Goal: Information Seeking & Learning: Compare options

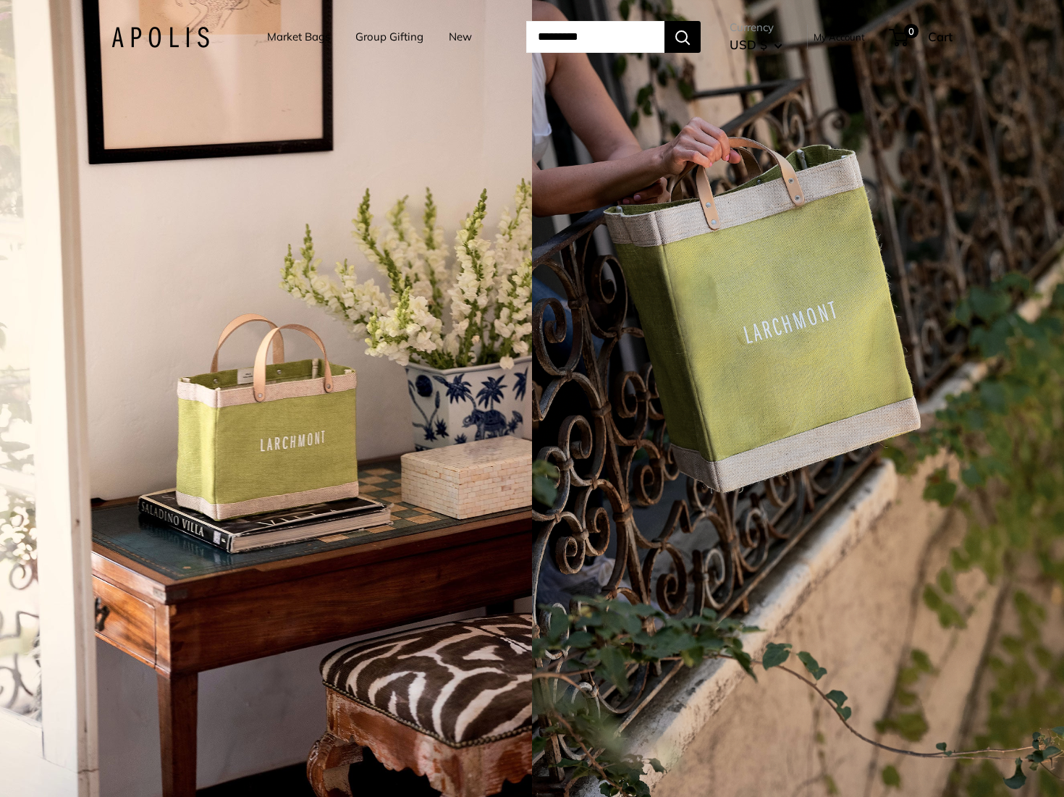
click at [274, 34] on link "Market Bags" at bounding box center [298, 37] width 63 height 20
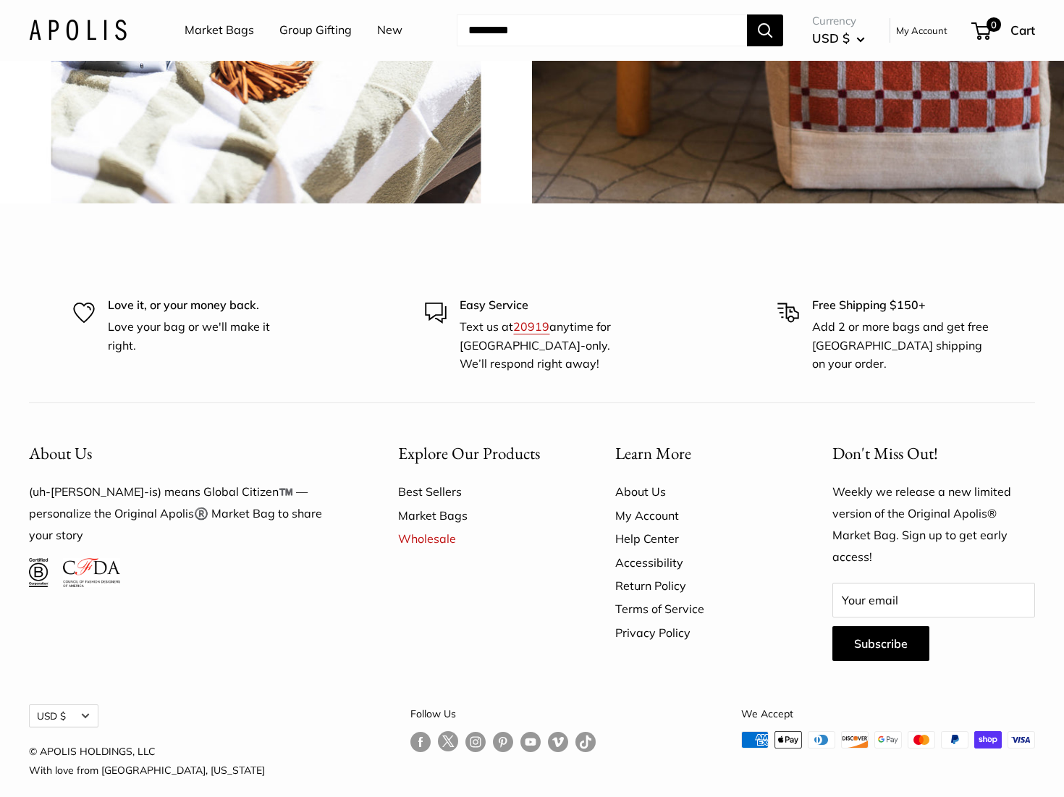
scroll to position [3512, 0]
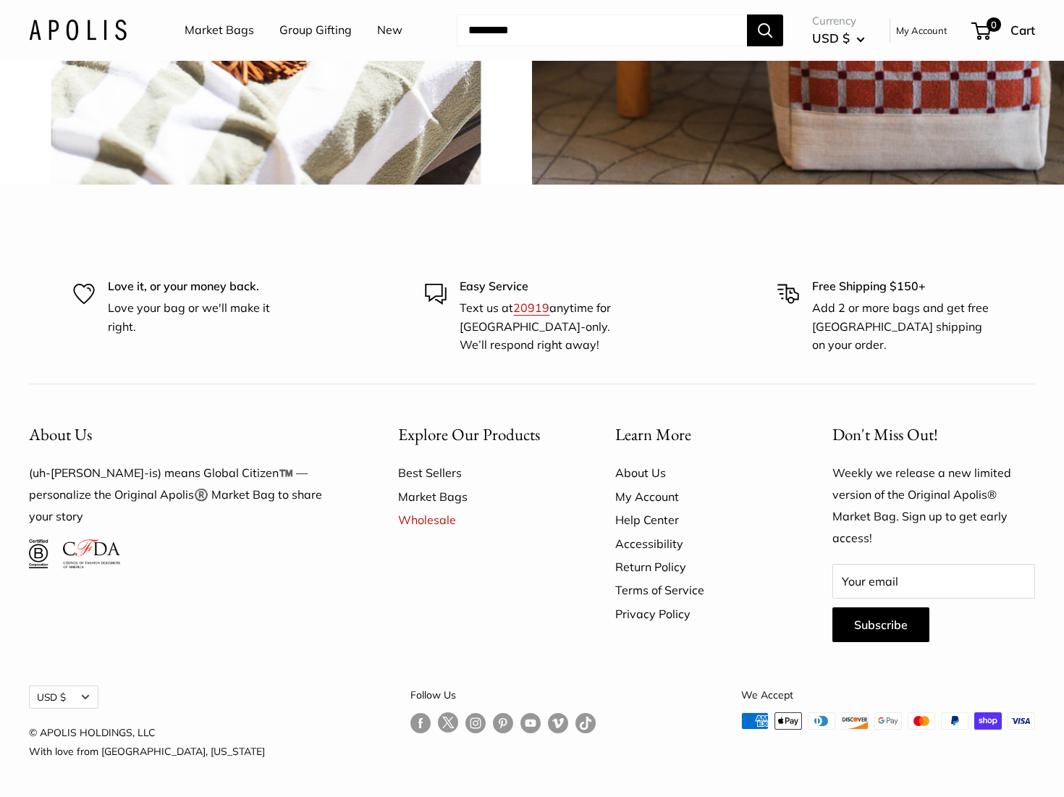
scroll to position [3981, 0]
click at [415, 474] on link "Best Sellers" at bounding box center [481, 472] width 166 height 23
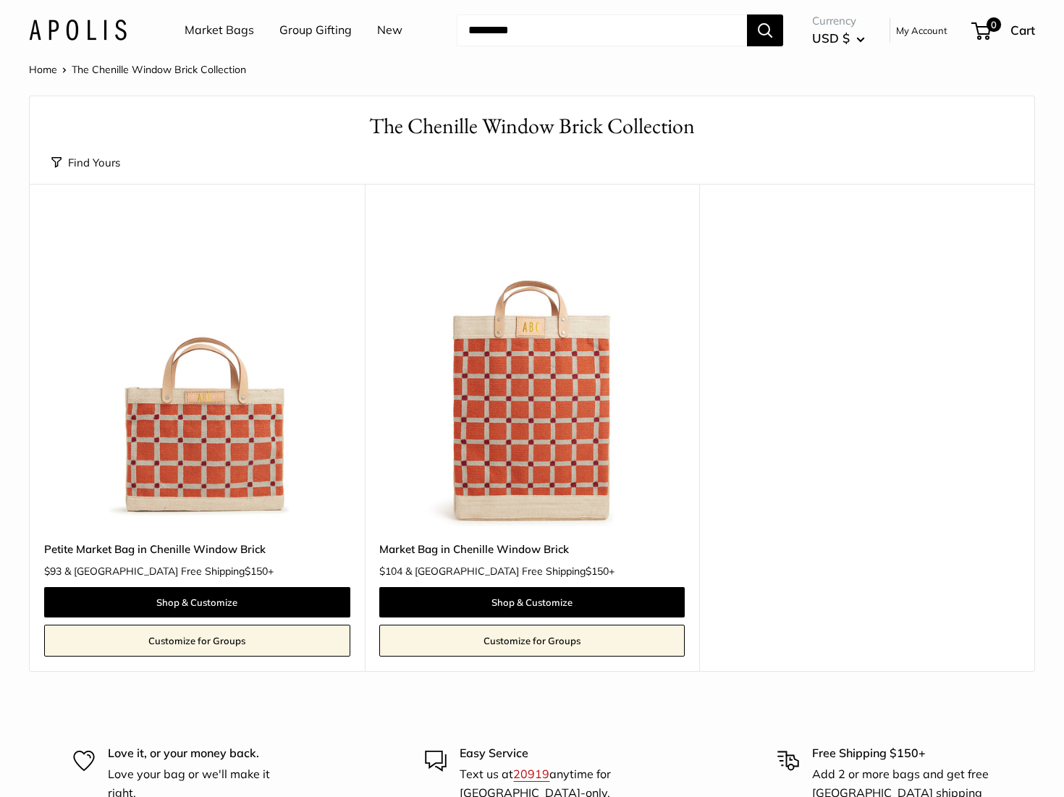
scroll to position [2, 0]
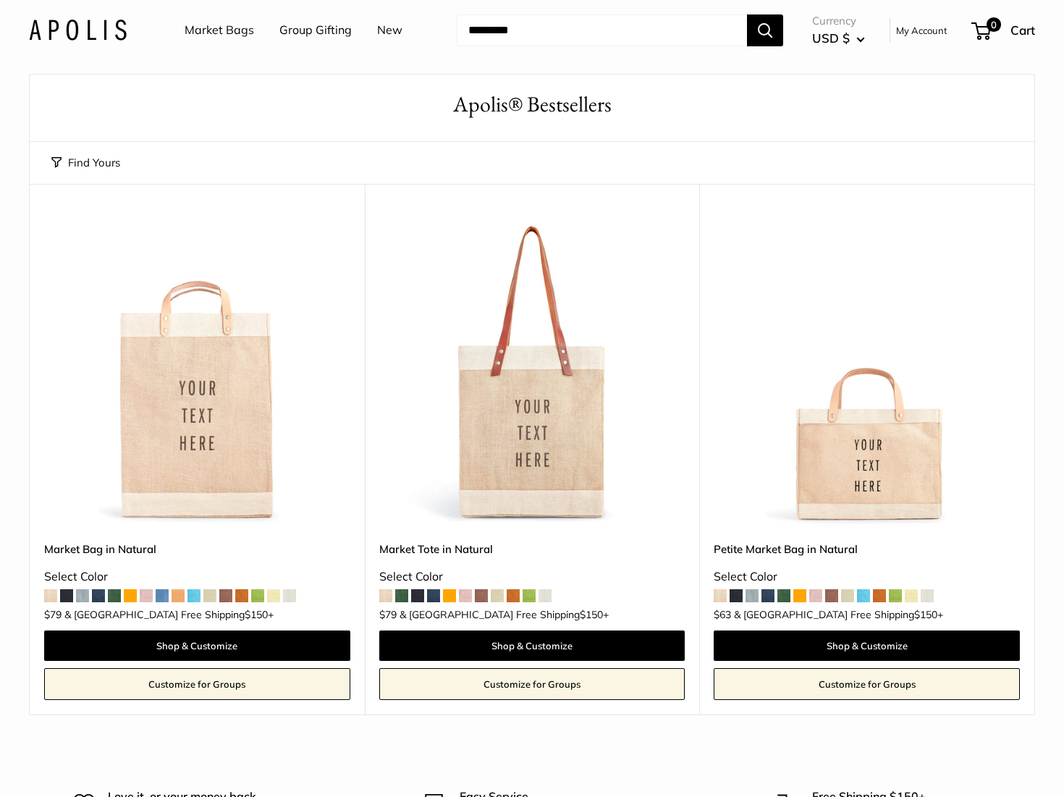
scroll to position [23, 1]
click at [206, 30] on link "Market Bags" at bounding box center [219, 31] width 69 height 22
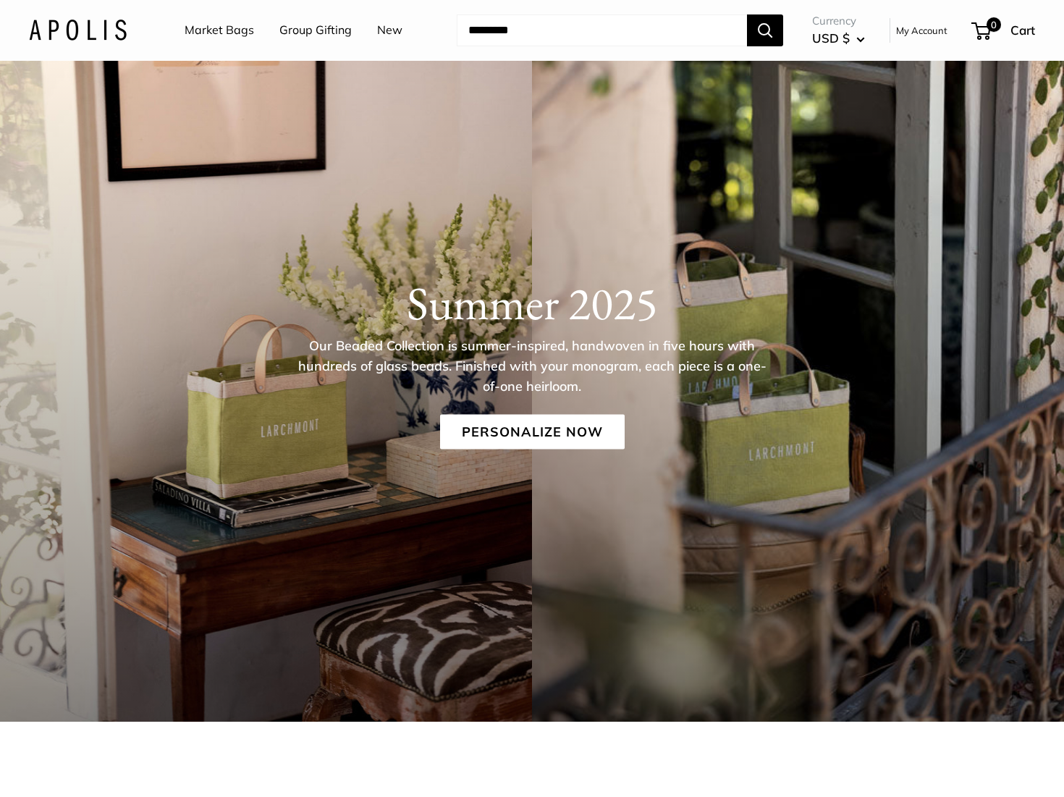
click at [323, 29] on link "Group Gifting" at bounding box center [315, 31] width 72 height 22
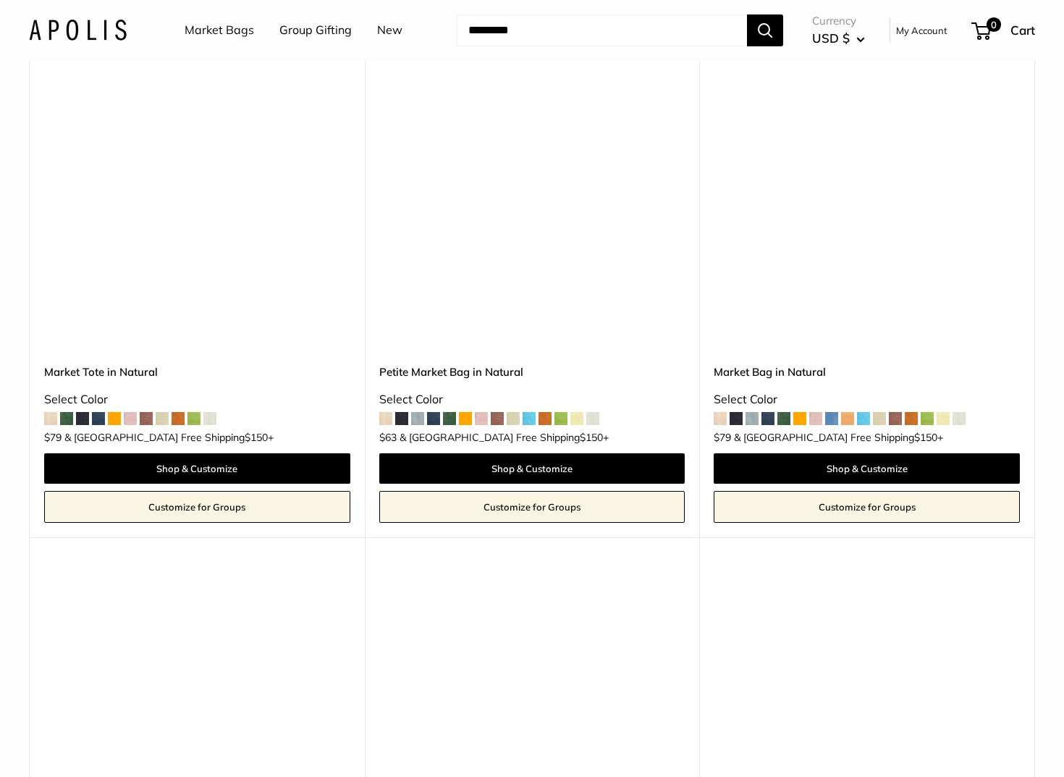
scroll to position [3884, 0]
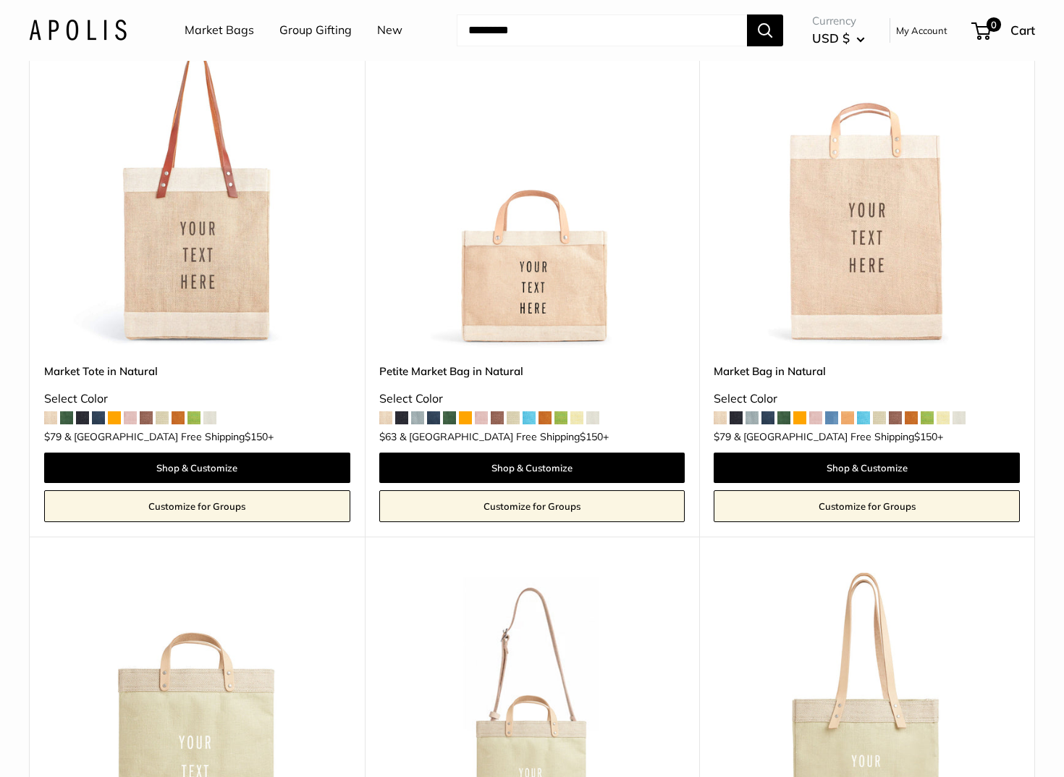
click at [386, 411] on span at bounding box center [385, 417] width 13 height 13
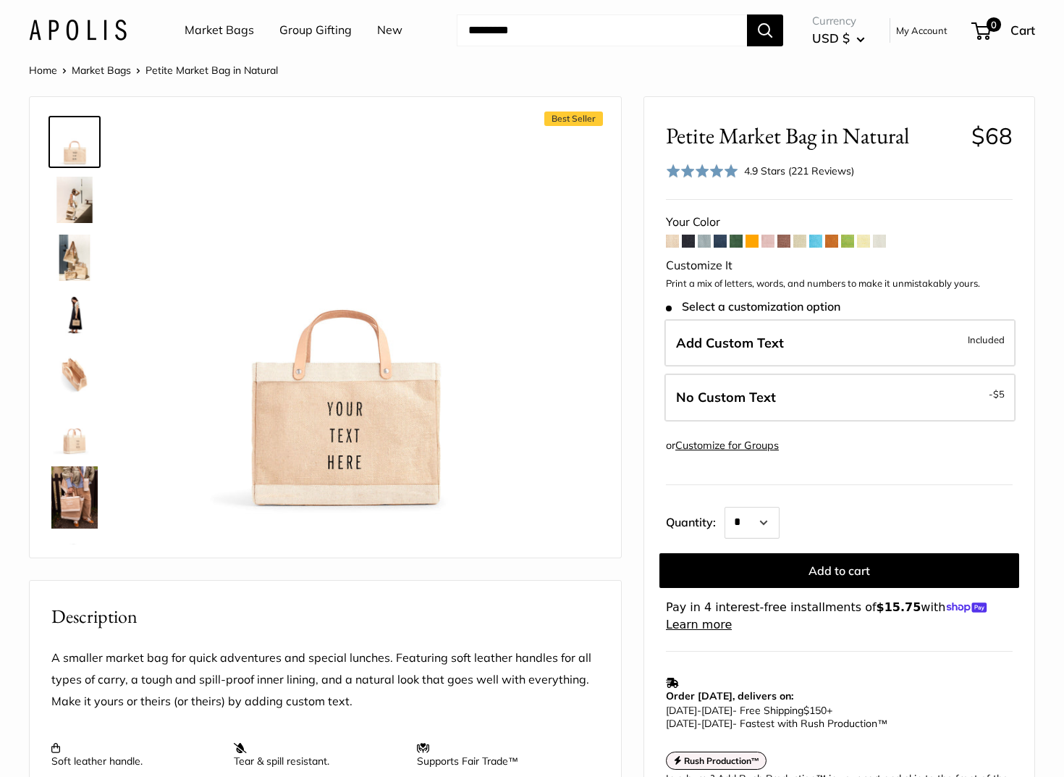
click at [691, 240] on span at bounding box center [688, 240] width 13 height 13
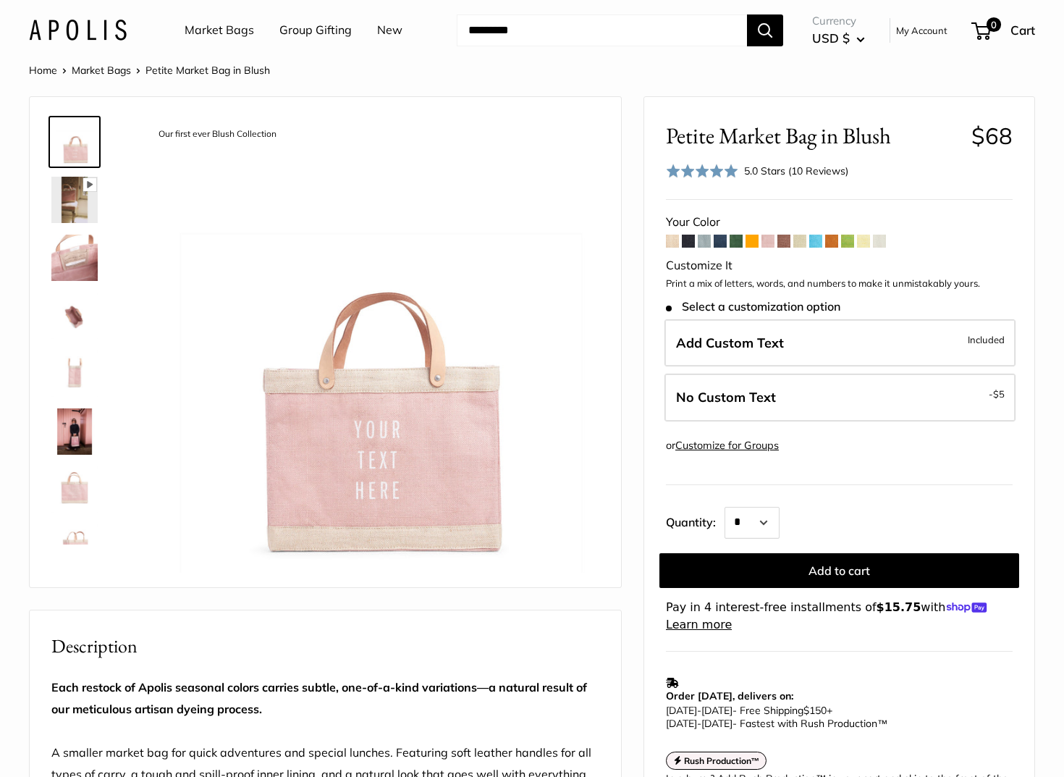
click at [785, 240] on span at bounding box center [783, 240] width 13 height 13
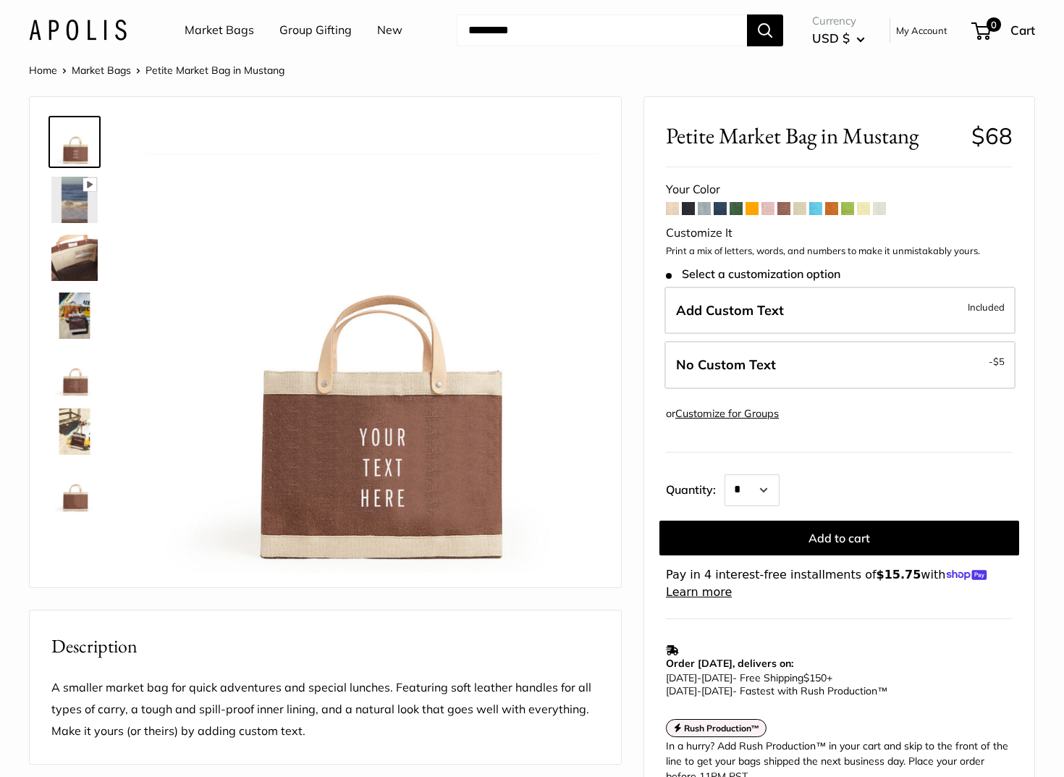
click at [819, 209] on span at bounding box center [815, 208] width 13 height 13
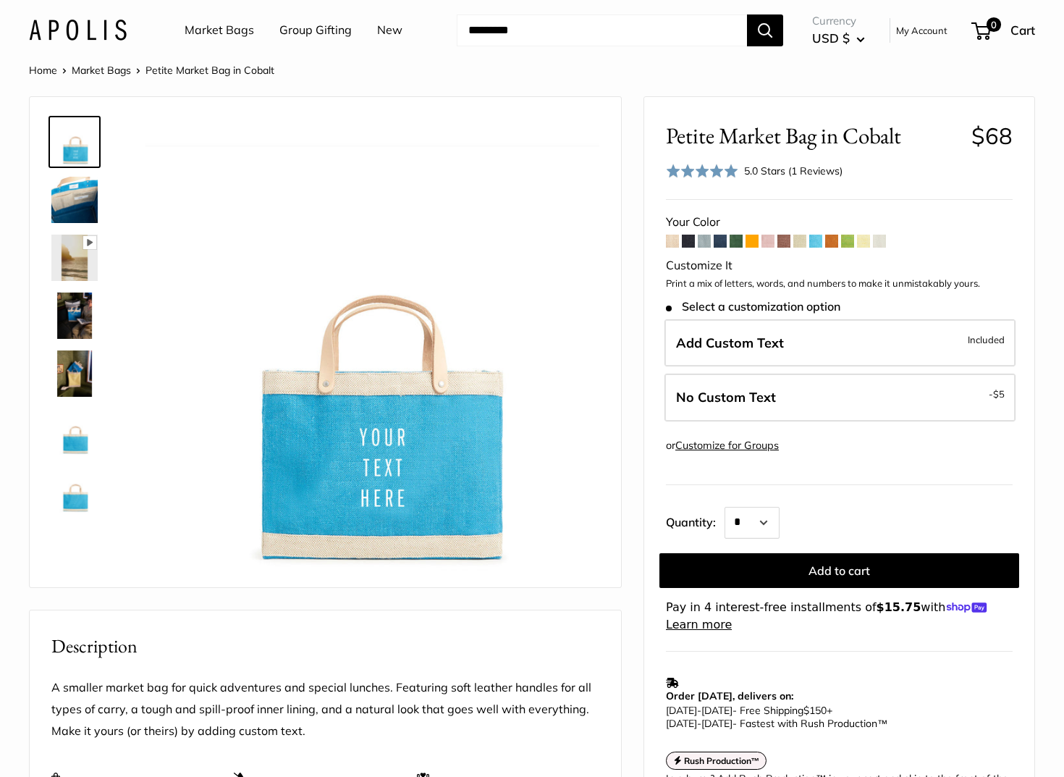
click at [848, 240] on span at bounding box center [847, 240] width 13 height 13
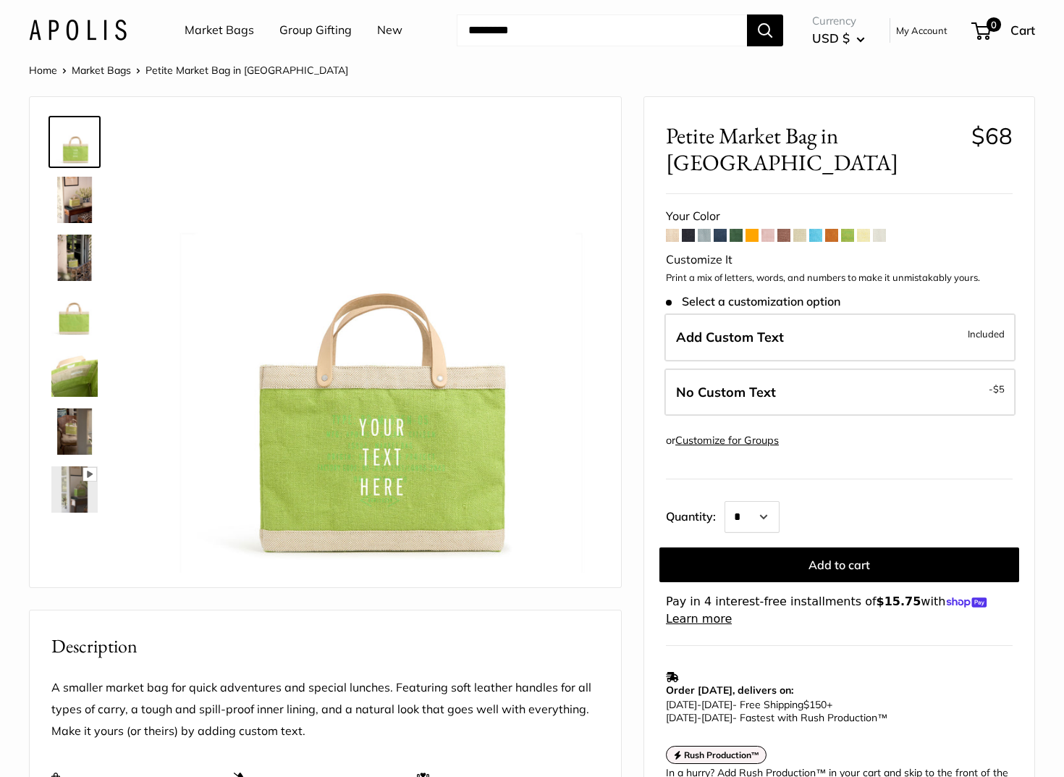
click at [86, 471] on icon at bounding box center [89, 474] width 13 height 13
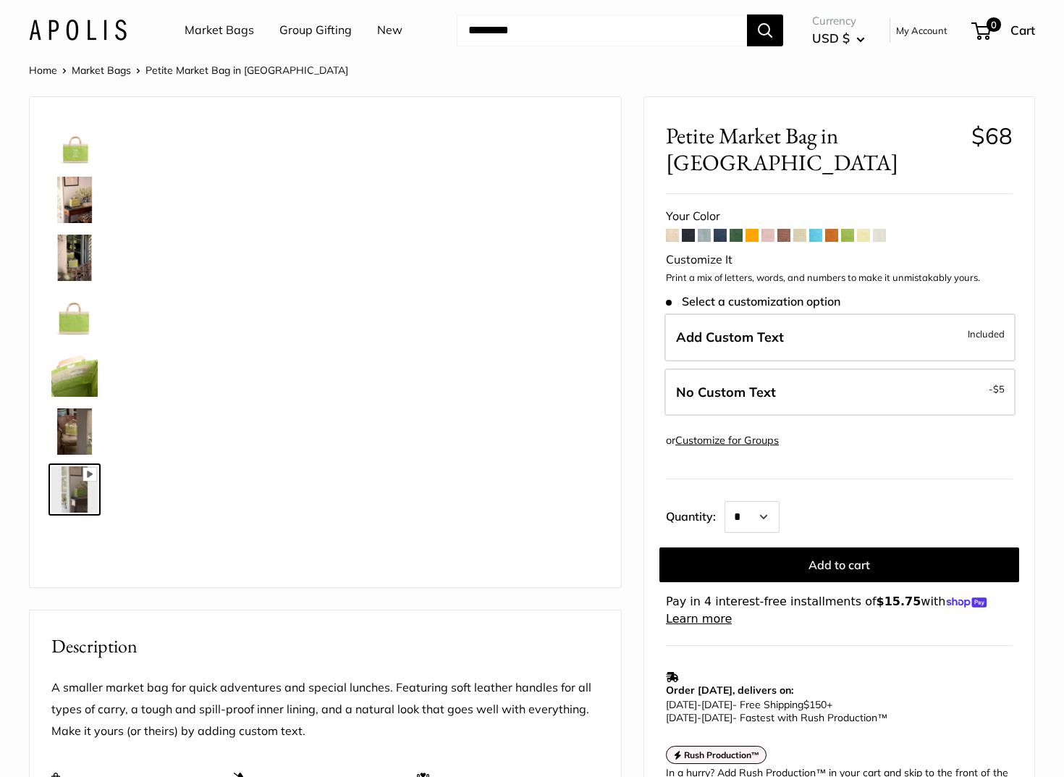
scroll to position [-9, 0]
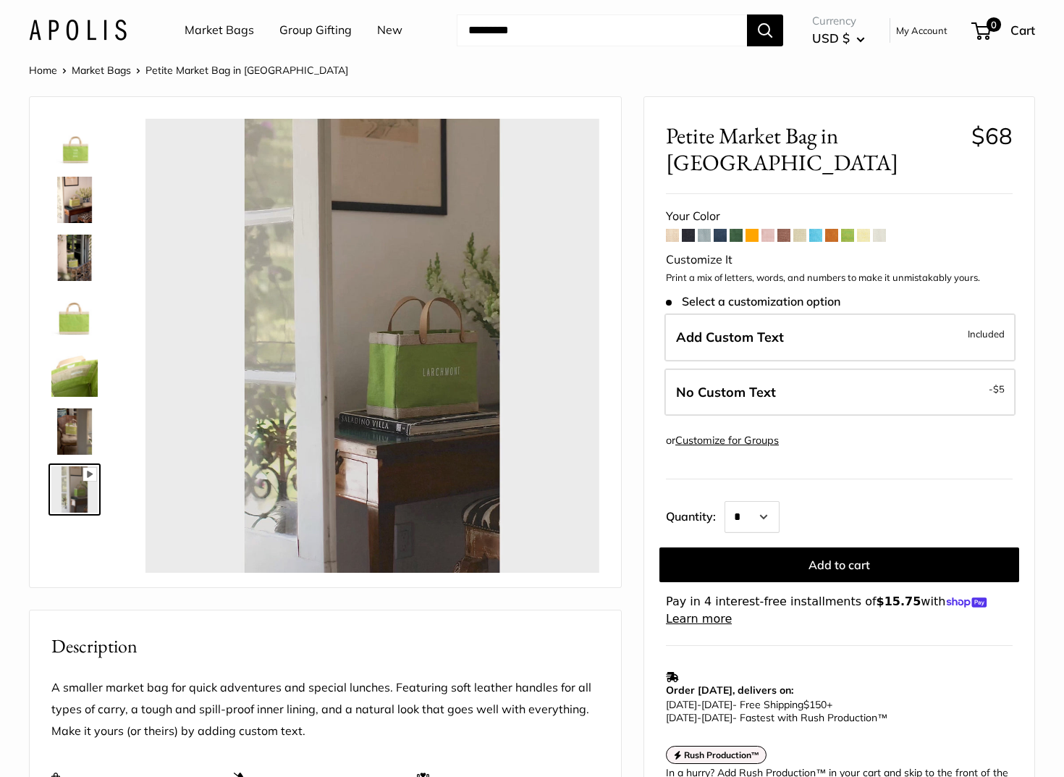
type input "*"
click at [79, 384] on img at bounding box center [74, 373] width 46 height 46
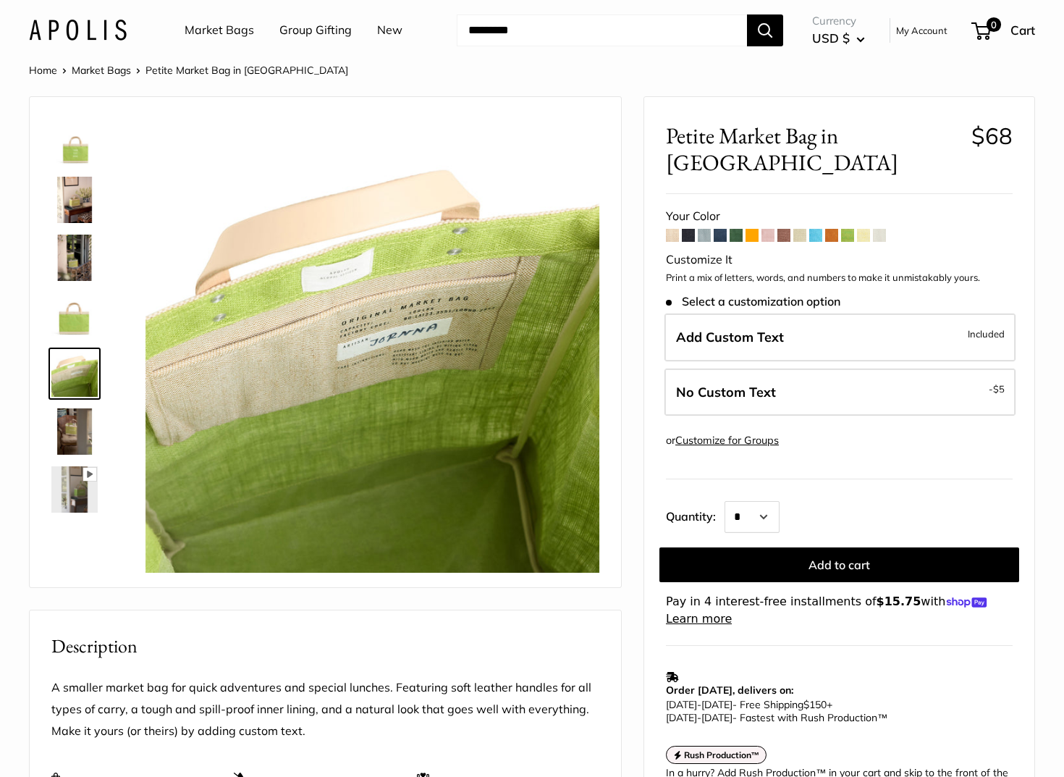
click at [69, 248] on img at bounding box center [74, 257] width 46 height 46
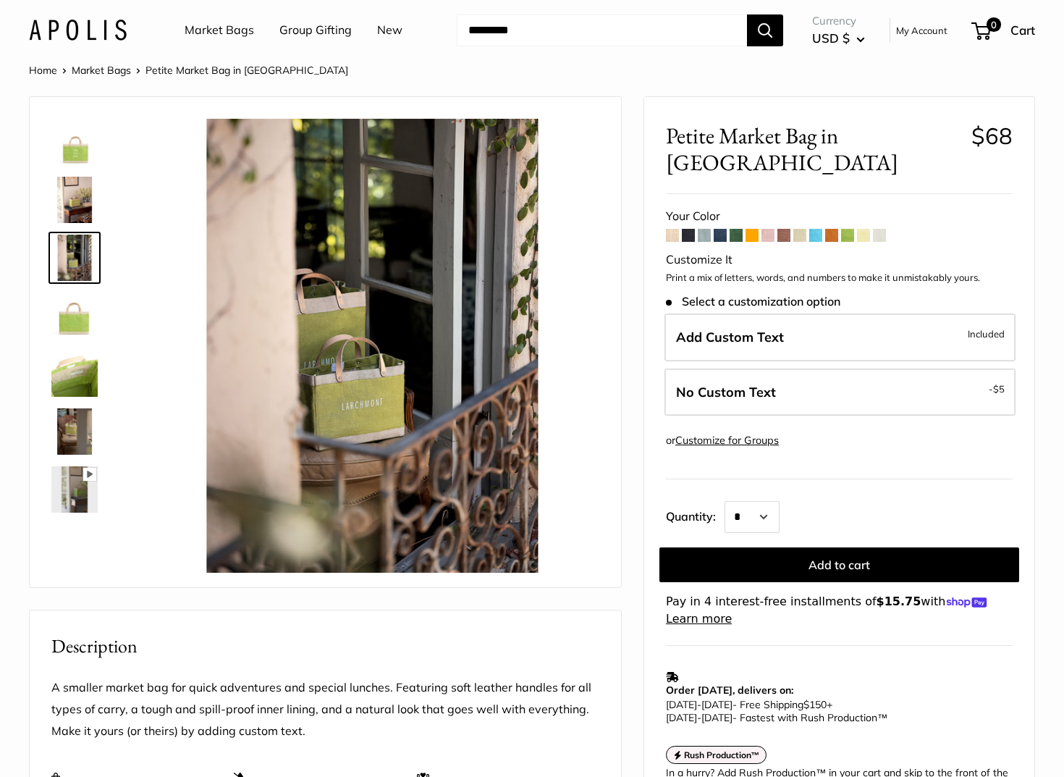
click at [86, 213] on img at bounding box center [74, 200] width 46 height 46
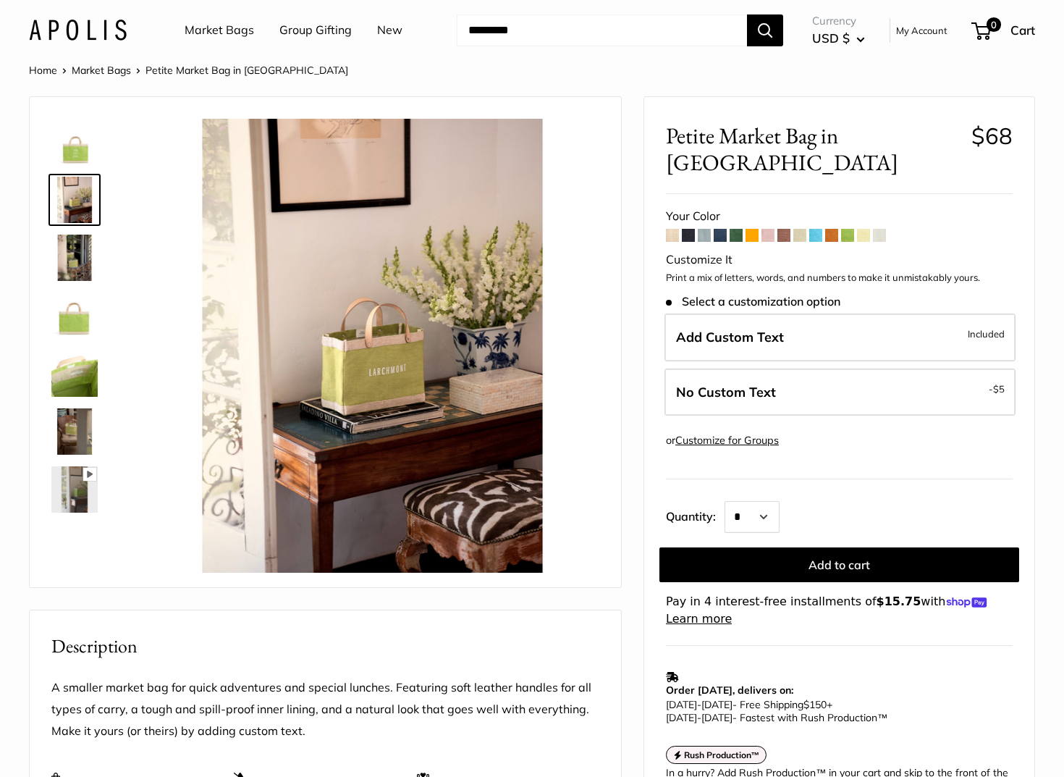
click at [72, 385] on img at bounding box center [74, 373] width 46 height 46
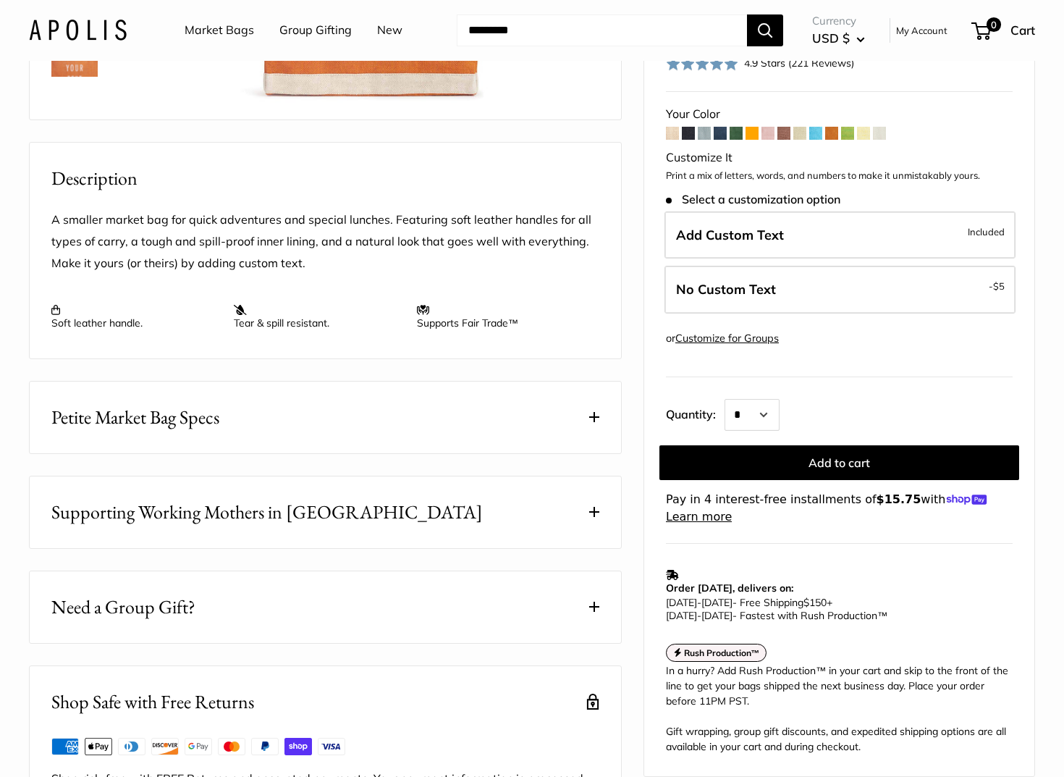
scroll to position [473, 0]
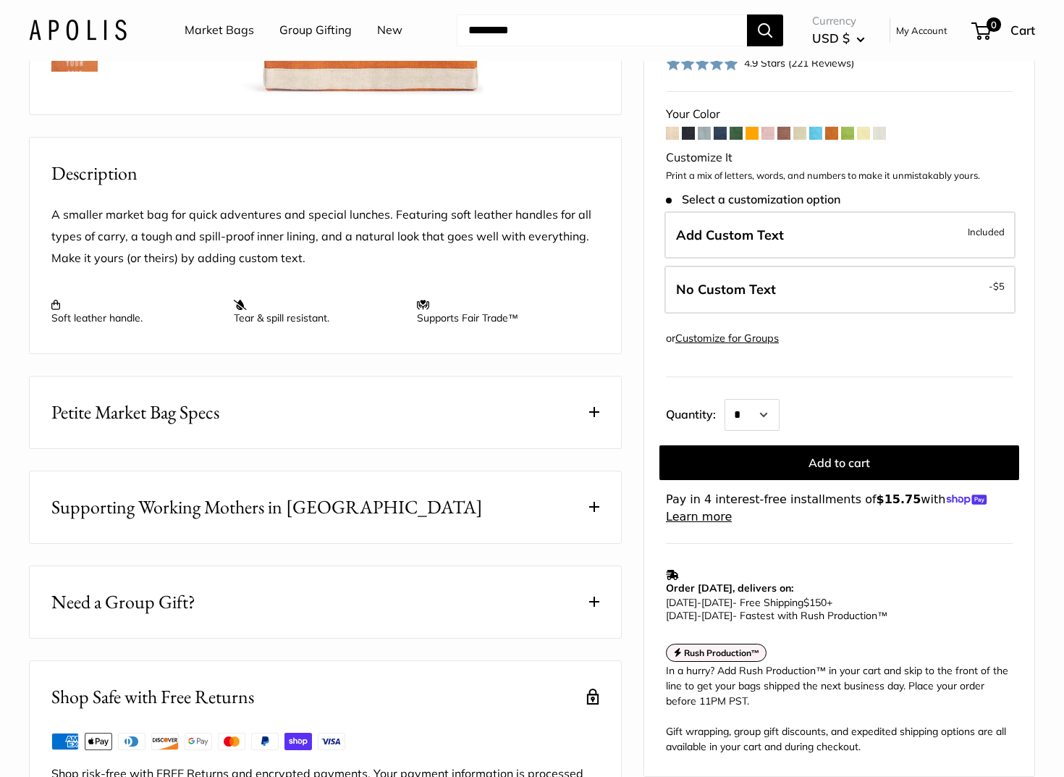
click at [460, 448] on button "Petite Market Bag Specs" at bounding box center [325, 412] width 591 height 72
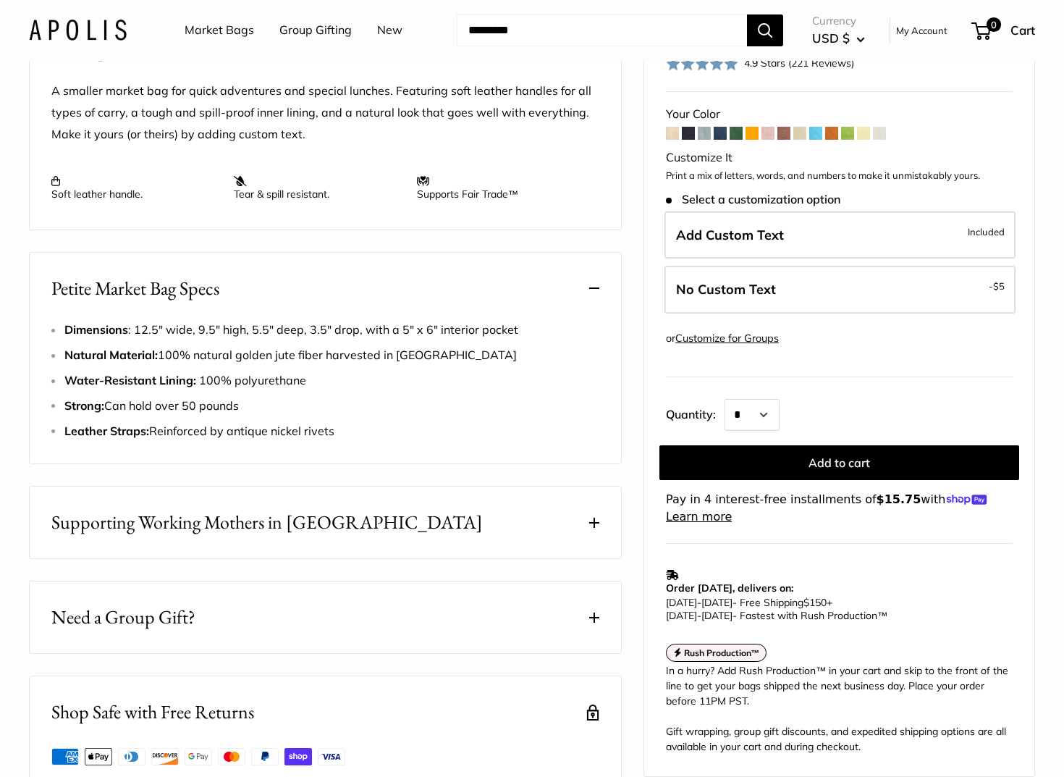
scroll to position [600, 0]
